Goal: Task Accomplishment & Management: Manage account settings

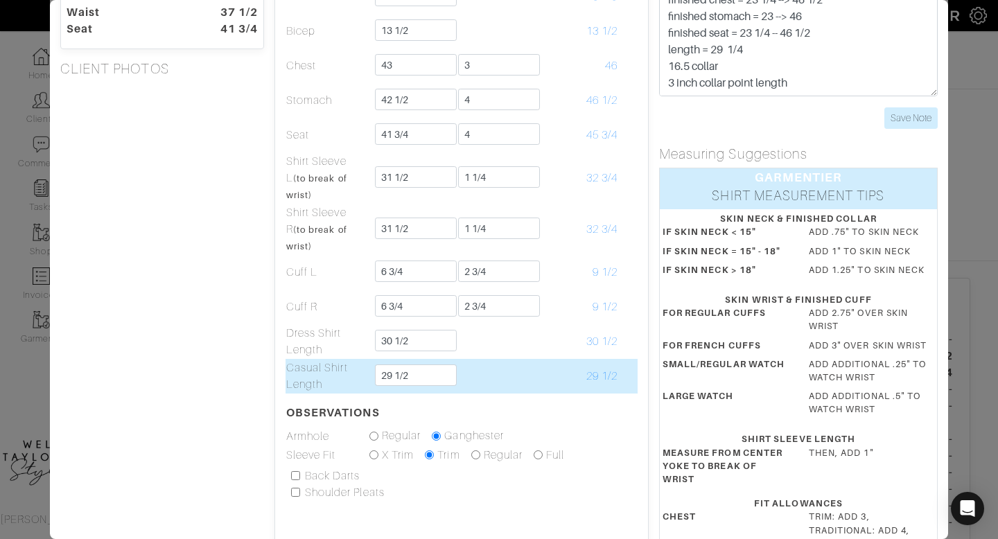
scroll to position [154, 0]
click at [422, 377] on input "29 1/2" at bounding box center [416, 374] width 82 height 21
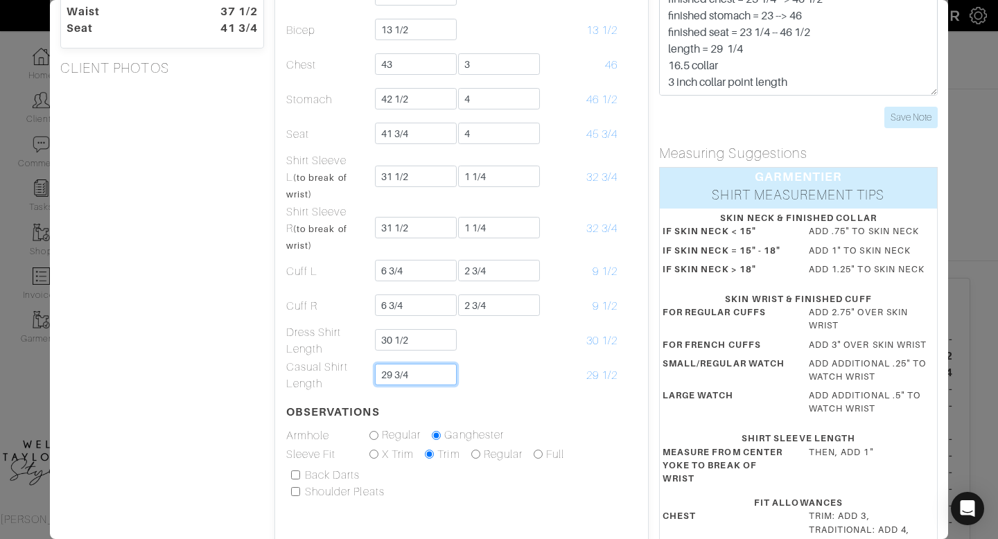
type input "29 3/4"
click at [548, 415] on table "Skin Allowance Finished Neck 16 1/2 3/4 17 1/4 Yoke 18 1/8 18 1/8 Bicep 13 1/2 …" at bounding box center [462, 195] width 352 height 539
click at [937, 122] on input "Save Note" at bounding box center [911, 117] width 53 height 21
click at [982, 111] on div "Core Shirt Jacket Pant Vest Outerwear Belt Height 5'7" Weight 187 Overarm 50 1/…" at bounding box center [499, 269] width 998 height 539
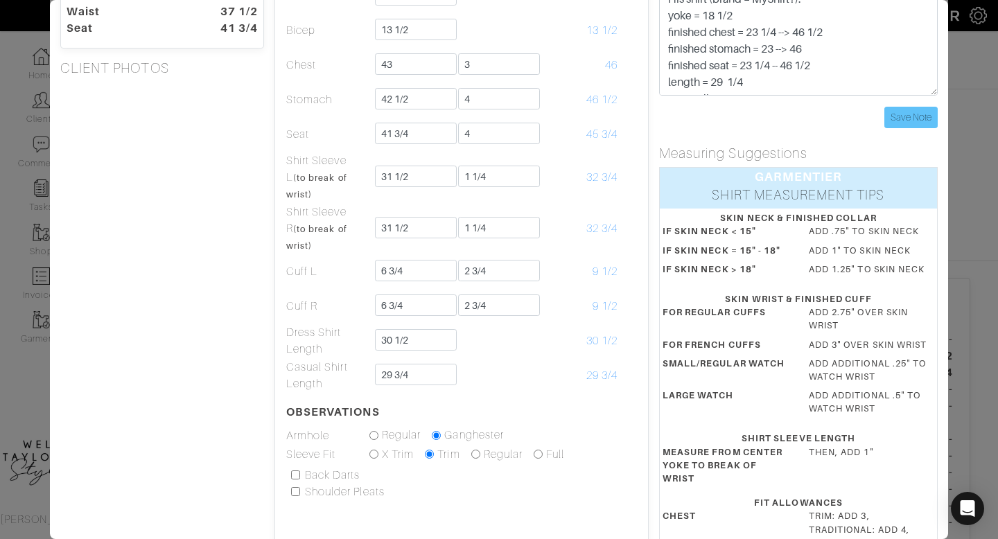
scroll to position [0, 0]
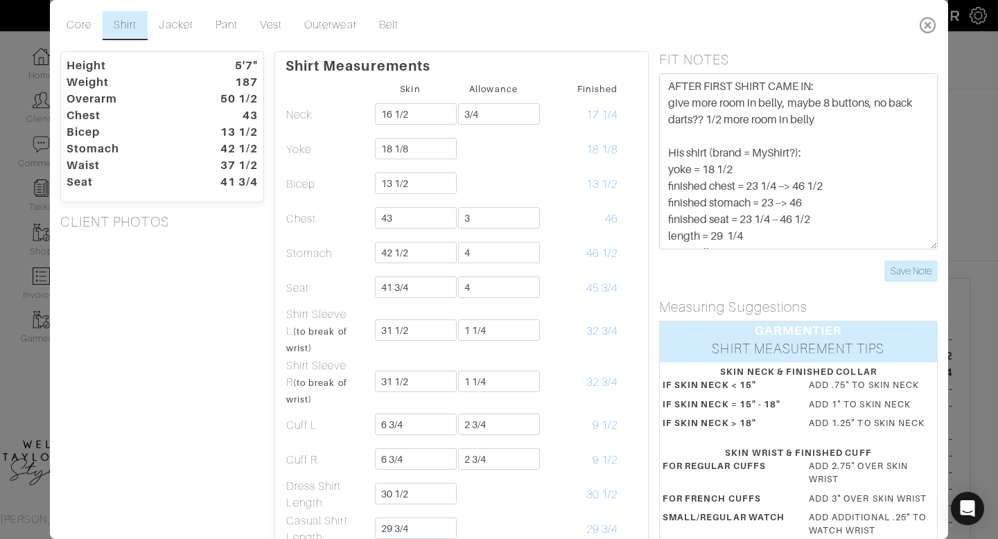
click at [935, 20] on icon at bounding box center [929, 25] width 28 height 28
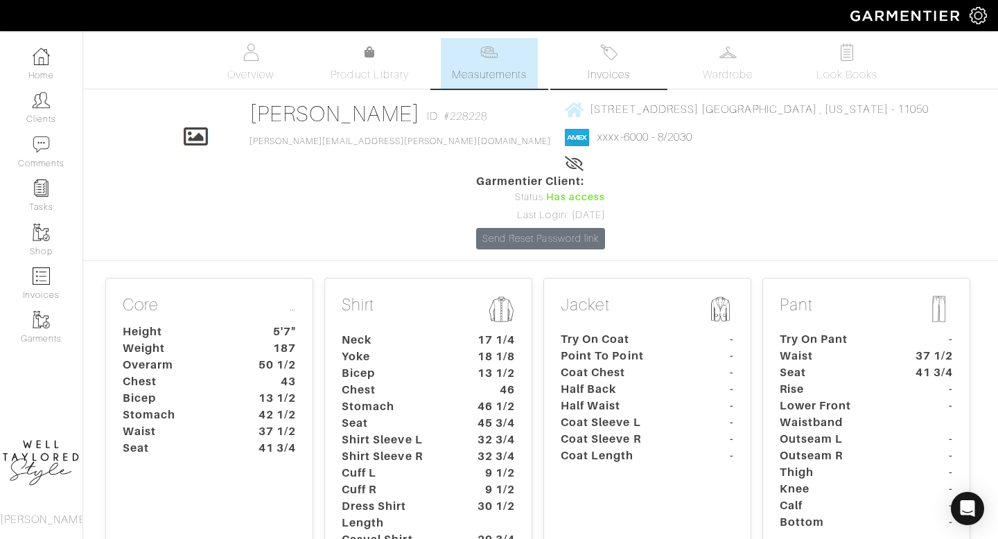
click at [603, 51] on img at bounding box center [608, 52] width 17 height 17
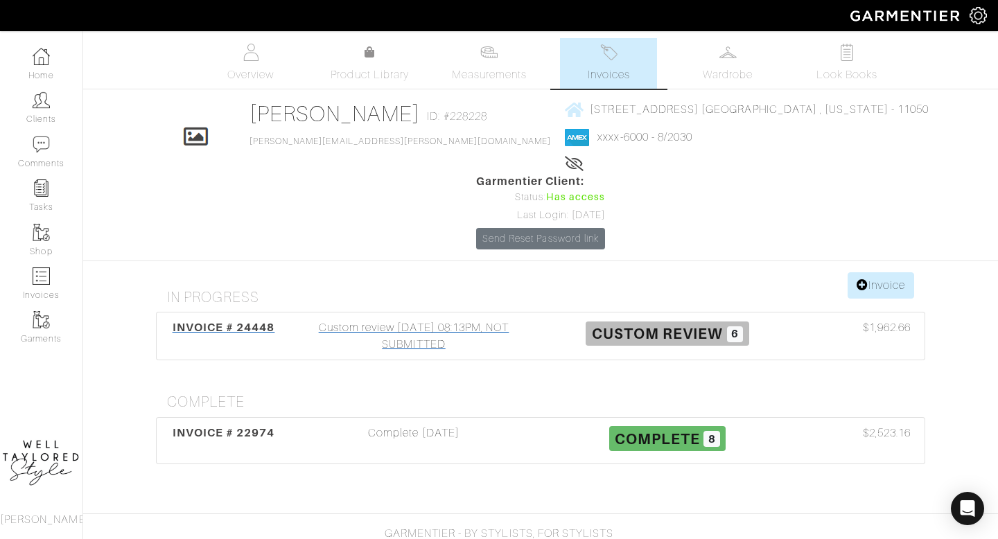
click at [451, 313] on div "INVOICE # 24448 Custom review [DATE] 08:13PM, NOT SUBMITTED Custom Review 6 $1,…" at bounding box center [541, 336] width 768 height 47
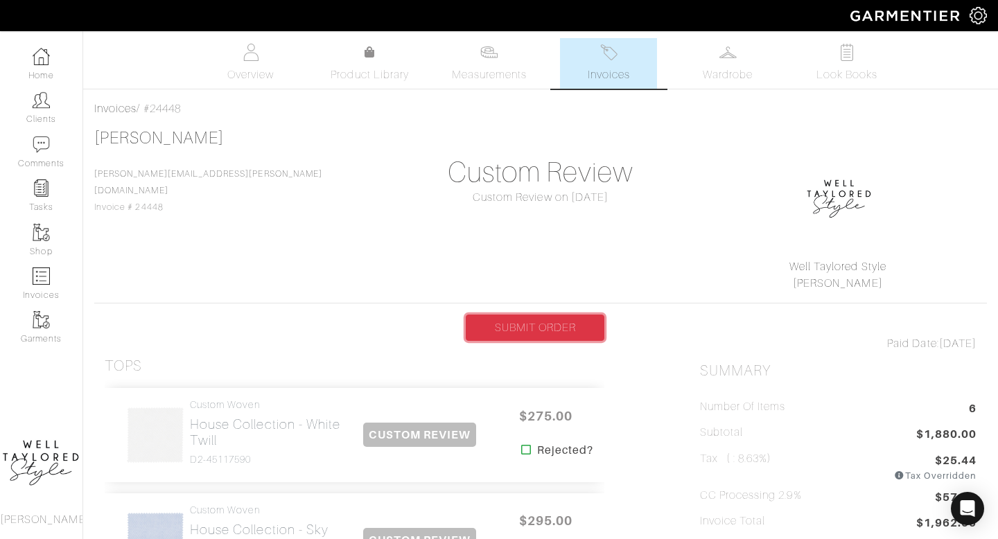
click at [530, 335] on link "SUBMIT ORDER" at bounding box center [535, 328] width 139 height 26
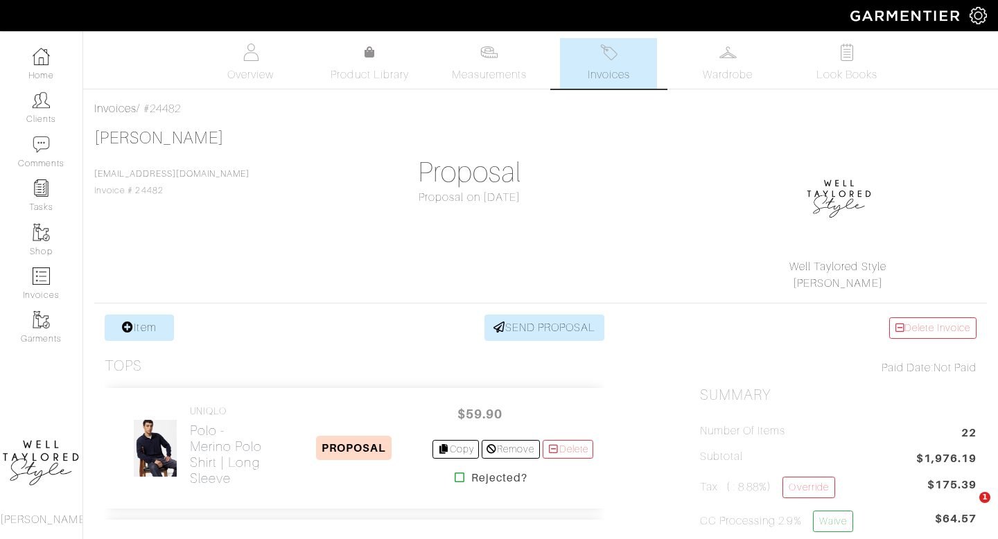
click at [40, 98] on img at bounding box center [41, 100] width 17 height 17
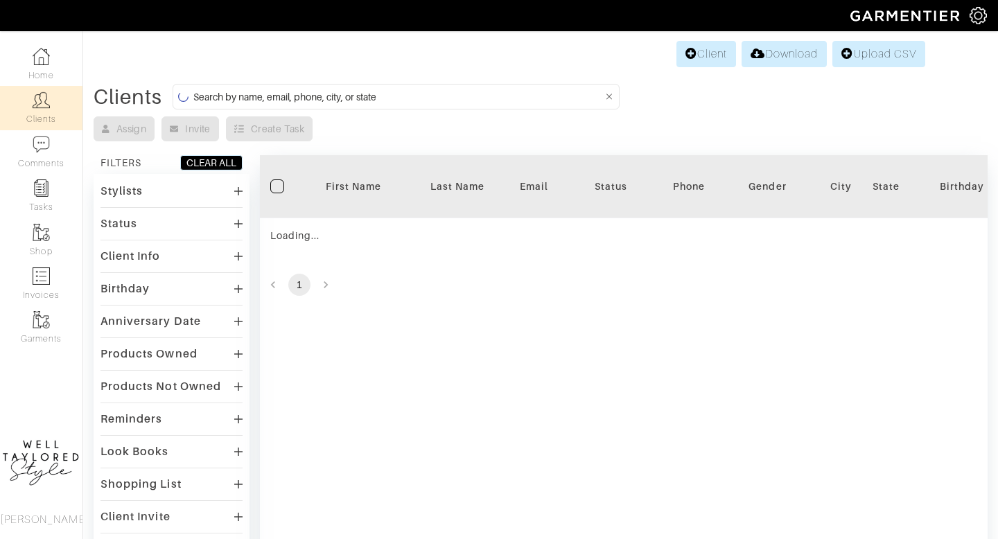
click at [261, 103] on input at bounding box center [398, 96] width 410 height 17
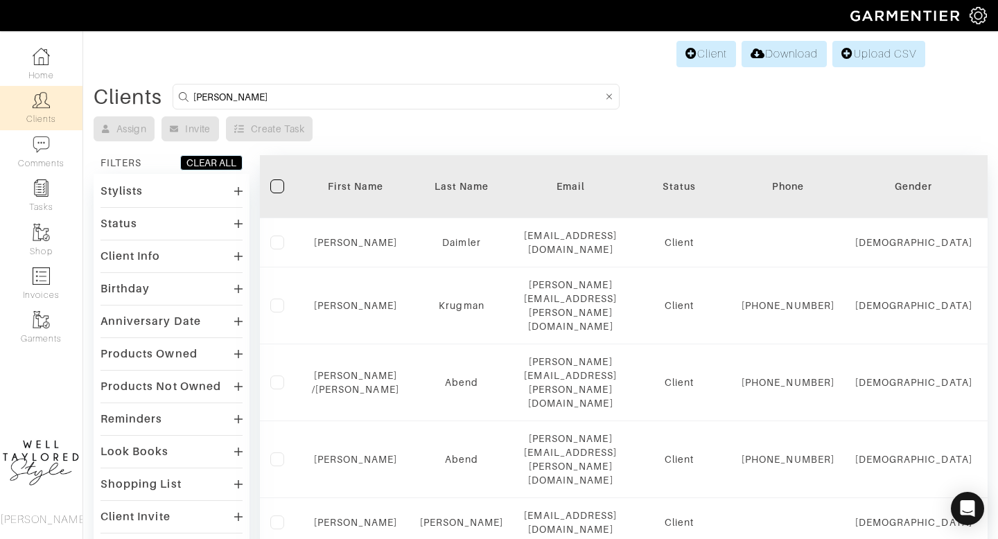
type input "britney"
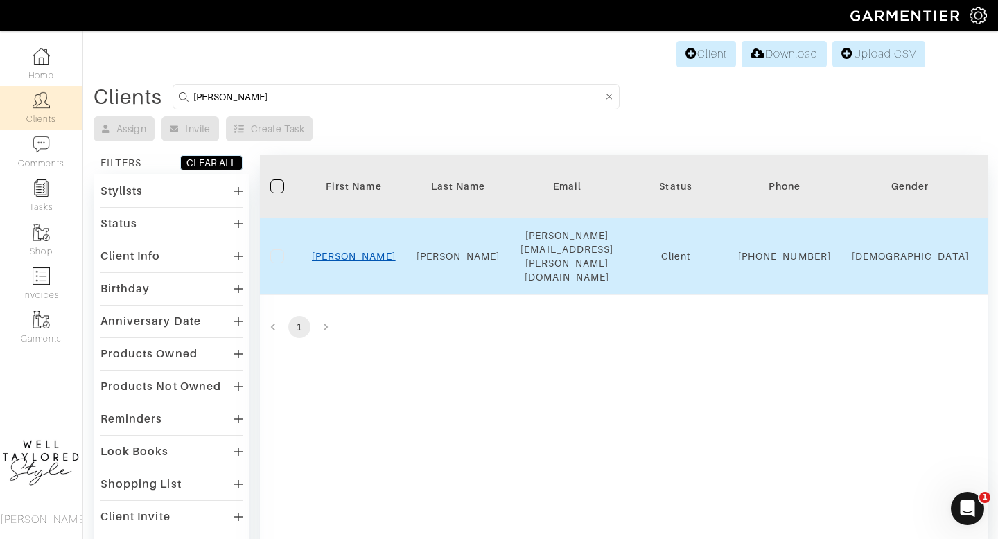
click at [346, 253] on link "Britney" at bounding box center [354, 256] width 84 height 11
